Goal: Navigation & Orientation: Understand site structure

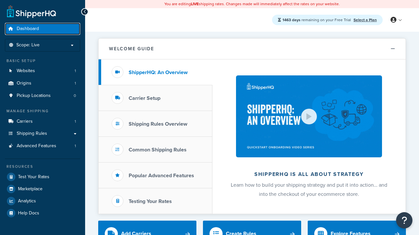
click at [28, 29] on span "Dashboard" at bounding box center [28, 29] width 22 height 6
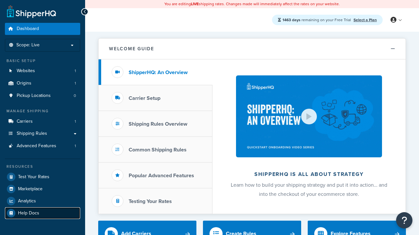
click at [28, 213] on span "Help Docs" at bounding box center [28, 214] width 21 height 6
